Goal: Information Seeking & Learning: Understand process/instructions

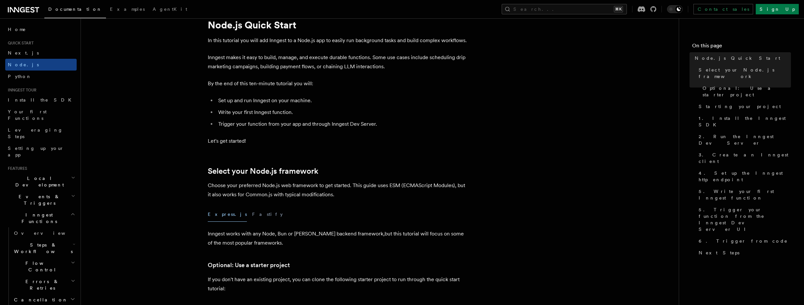
scroll to position [26, 0]
click at [787, 9] on link "Sign Up" at bounding box center [777, 9] width 43 height 10
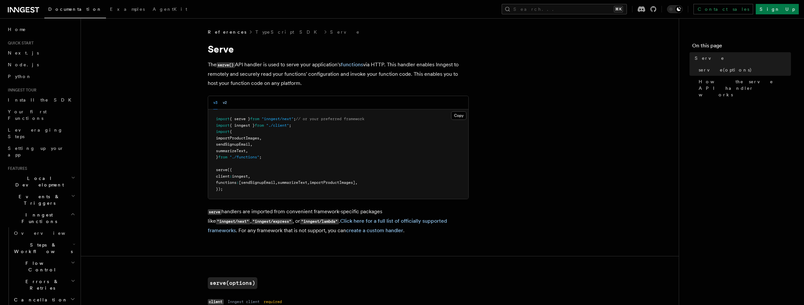
click at [224, 102] on button "v2" at bounding box center [225, 102] width 4 height 13
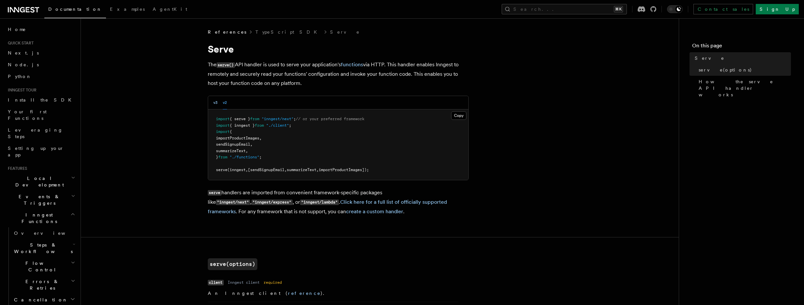
click at [216, 102] on button "v3" at bounding box center [215, 102] width 4 height 13
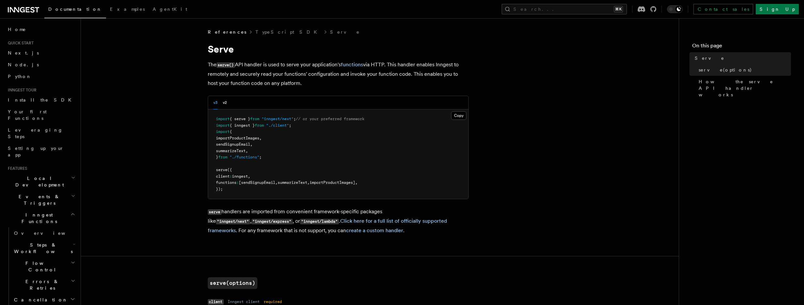
click at [264, 232] on p "serve handlers are imported from convenient framework-specific packages like "i…" at bounding box center [338, 221] width 261 height 28
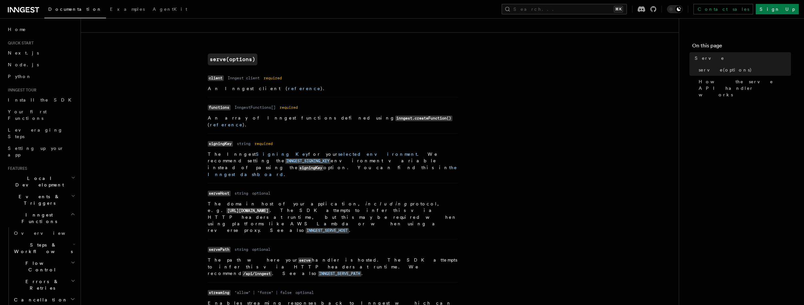
scroll to position [310, 0]
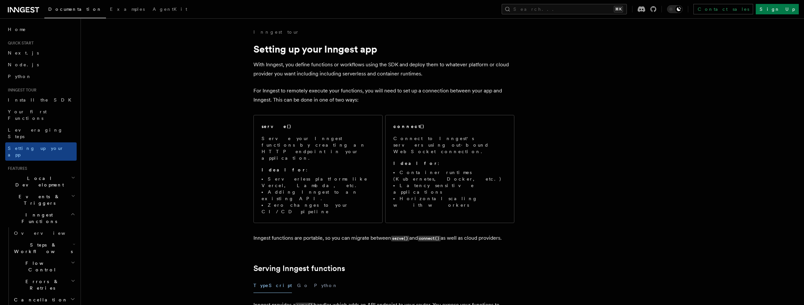
click at [274, 94] on p "For Inngest to remotely execute your functions, you will need to set up a conne…" at bounding box center [384, 95] width 261 height 18
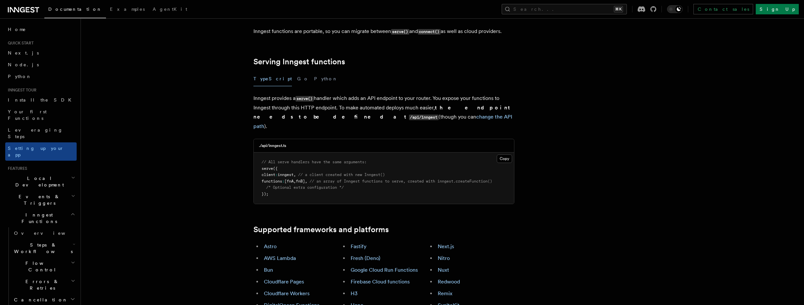
scroll to position [243, 0]
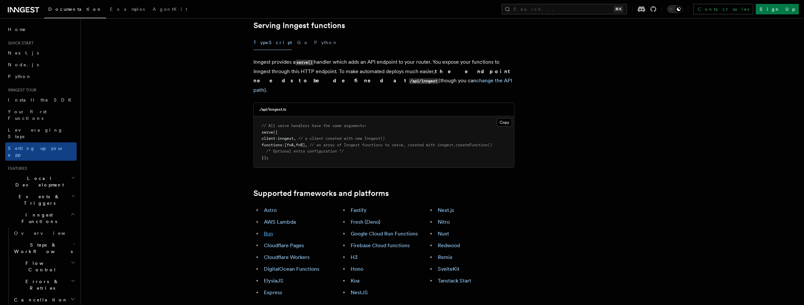
click at [270, 230] on link "Bun" at bounding box center [268, 233] width 9 height 6
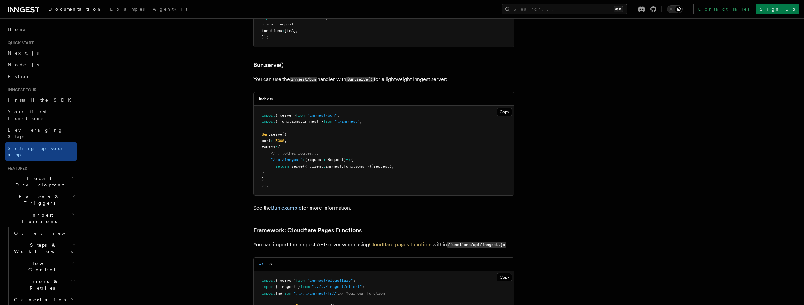
scroll to position [843, 0]
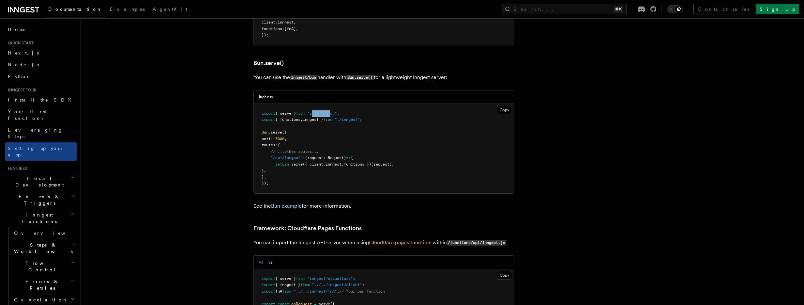
drag, startPoint x: 317, startPoint y: 85, endPoint x: 335, endPoint y: 86, distance: 18.6
click at [335, 111] on span ""inngest/bun"" at bounding box center [322, 113] width 30 height 5
click at [322, 111] on span ""inngest/bun"" at bounding box center [322, 113] width 30 height 5
drag, startPoint x: 314, startPoint y: 87, endPoint x: 336, endPoint y: 87, distance: 21.5
click at [336, 111] on span ""inngest/bun"" at bounding box center [322, 113] width 30 height 5
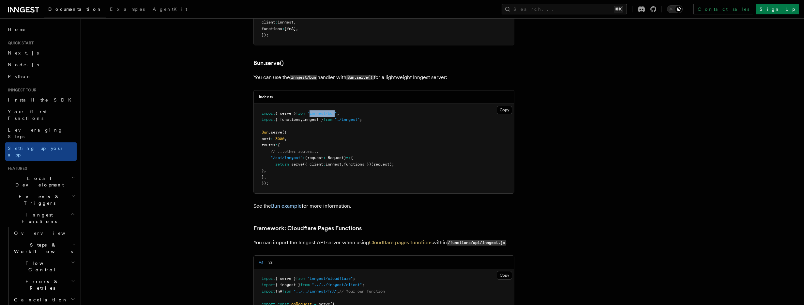
drag, startPoint x: 315, startPoint y: 86, endPoint x: 341, endPoint y: 87, distance: 26.1
click at [337, 111] on span ""inngest/bun"" at bounding box center [322, 113] width 30 height 5
copy span "inngest/bun"
click at [294, 203] on link "Bun example" at bounding box center [286, 206] width 31 height 6
